Goal: Navigation & Orientation: Find specific page/section

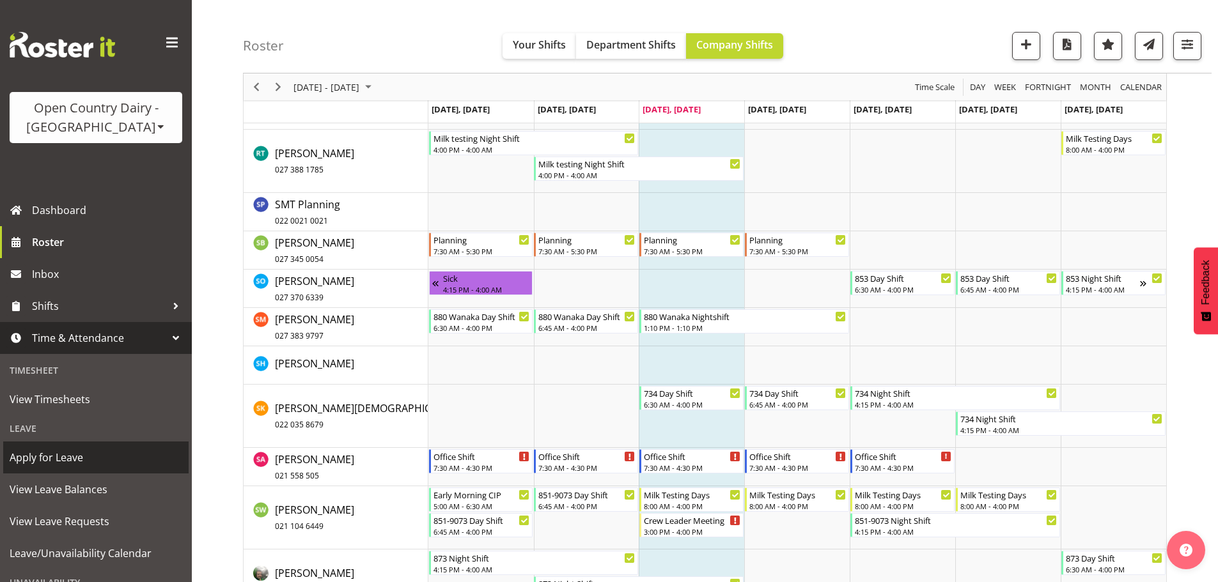
scroll to position [7095, 0]
click at [61, 457] on span "Apply for Leave" at bounding box center [96, 457] width 173 height 19
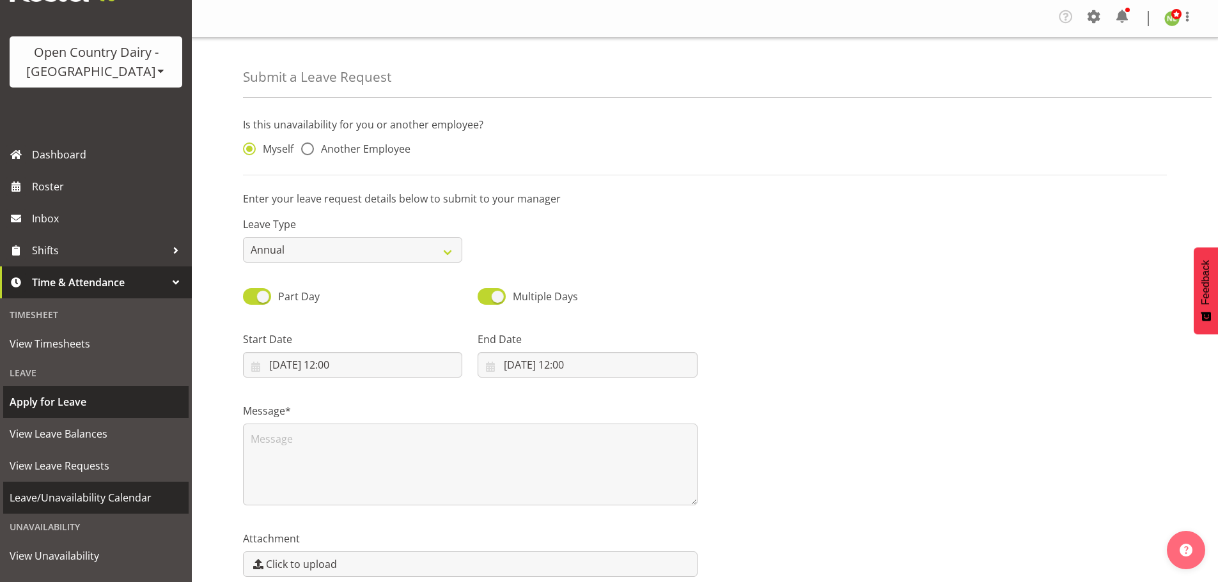
scroll to position [112, 0]
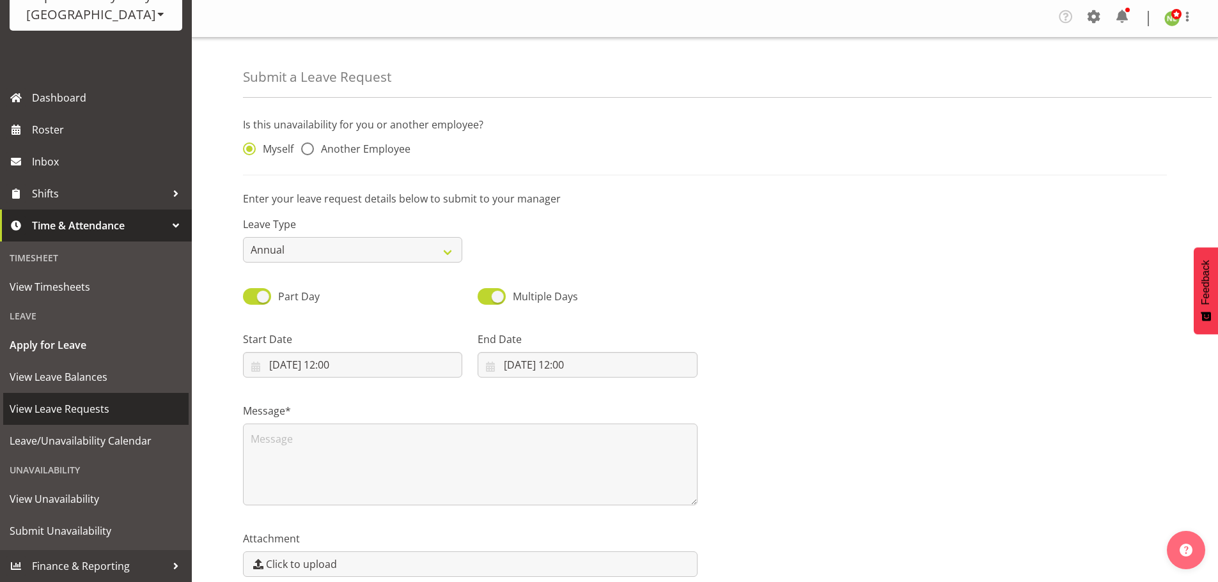
click at [45, 408] on span "View Leave Requests" at bounding box center [96, 408] width 173 height 19
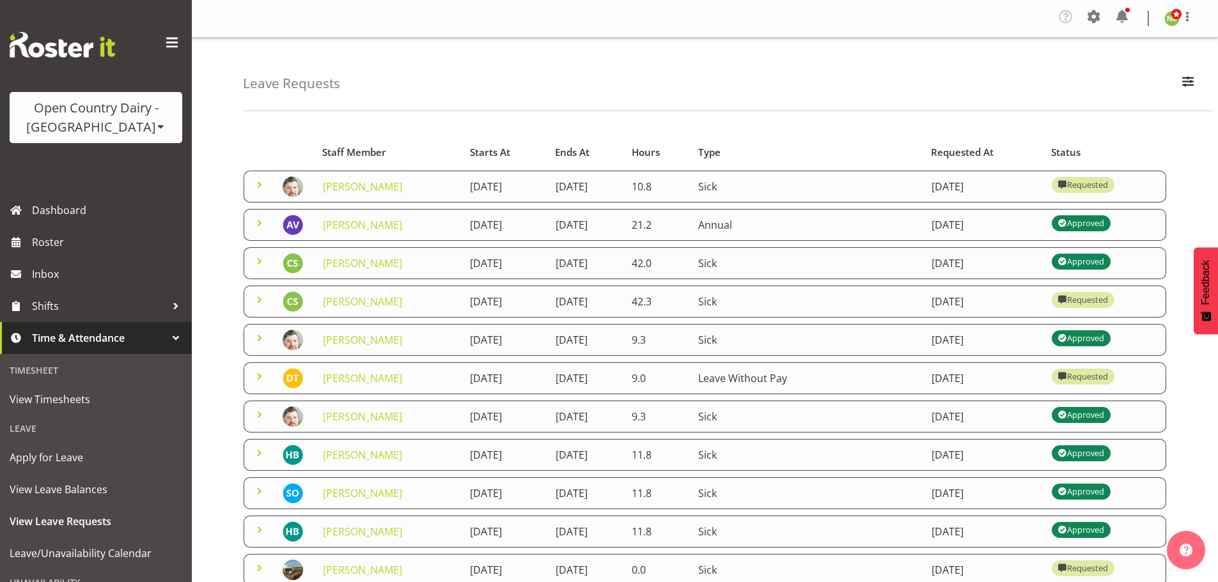
click at [258, 189] on span at bounding box center [259, 184] width 15 height 15
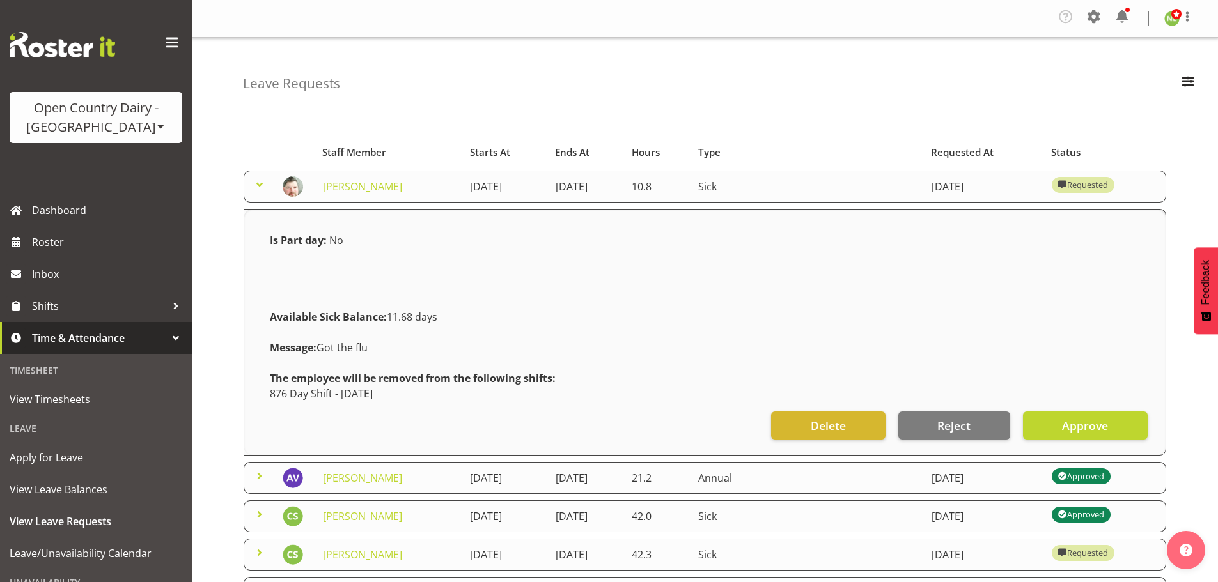
click at [258, 185] on span at bounding box center [259, 184] width 15 height 15
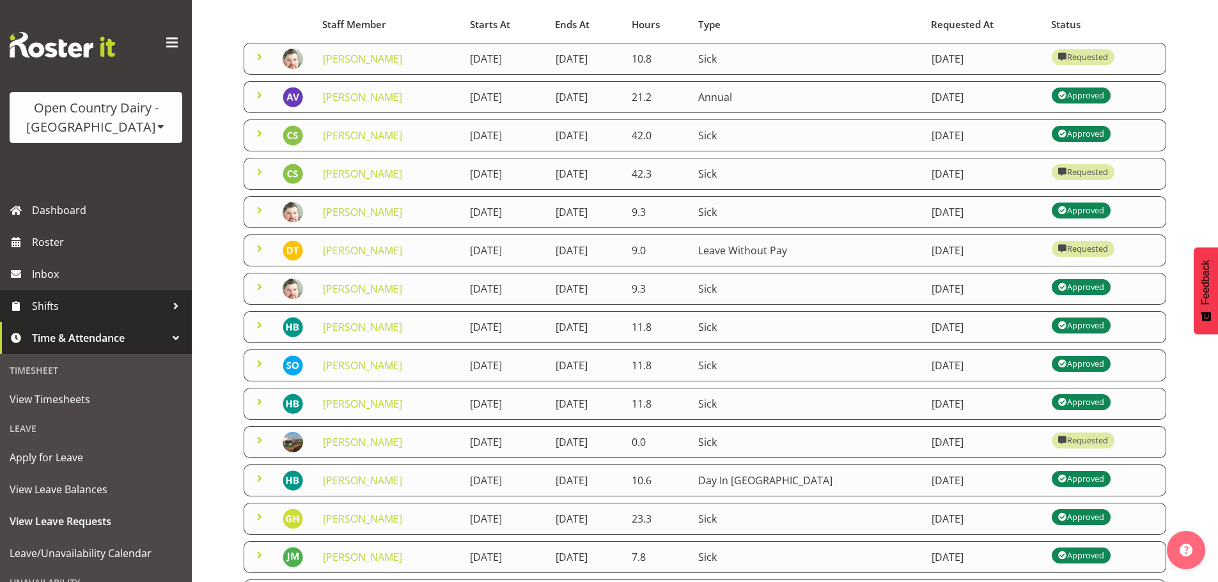
click at [81, 306] on span "Shifts" at bounding box center [99, 306] width 134 height 19
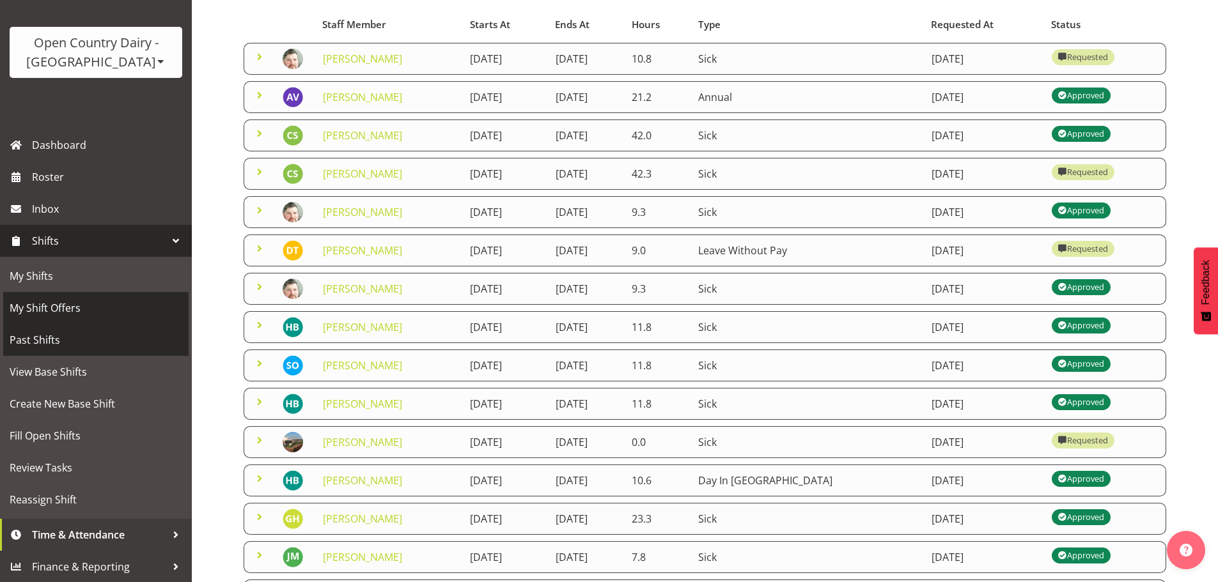
scroll to position [66, 0]
click at [75, 305] on span "My Shift Offers" at bounding box center [96, 307] width 173 height 19
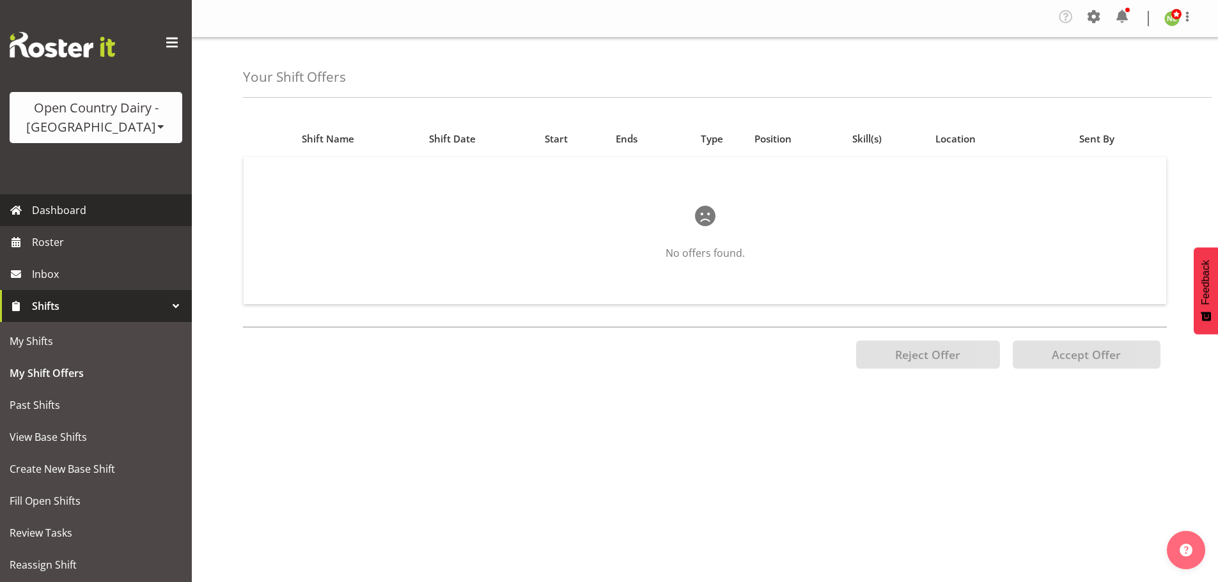
click at [61, 221] on link "Dashboard" at bounding box center [96, 210] width 192 height 32
